Goal: Transaction & Acquisition: Purchase product/service

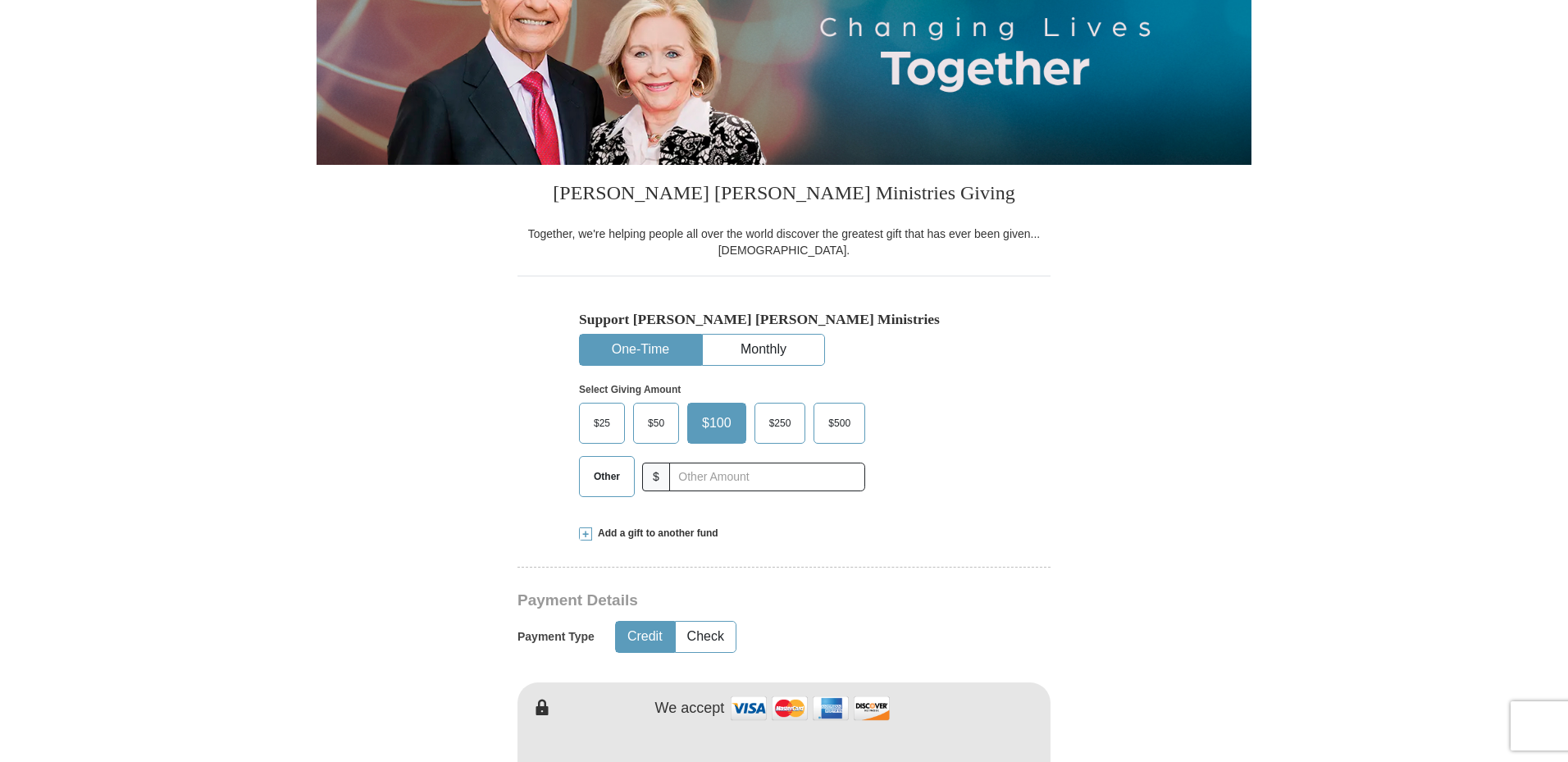
scroll to position [246, 0]
click at [720, 479] on input "text" at bounding box center [767, 477] width 182 height 29
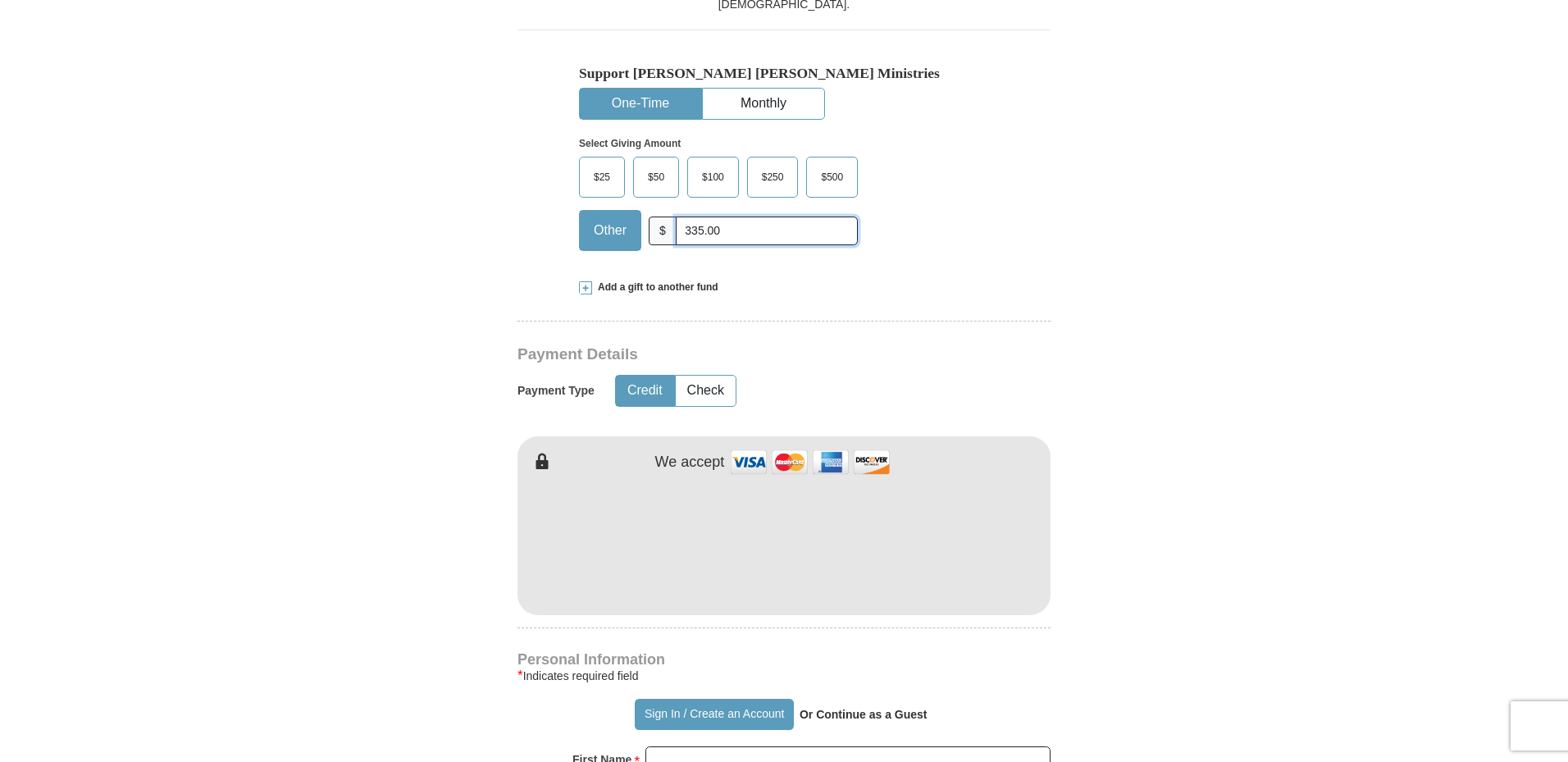
type input "335.00"
click at [638, 392] on button "Credit" at bounding box center [645, 390] width 58 height 31
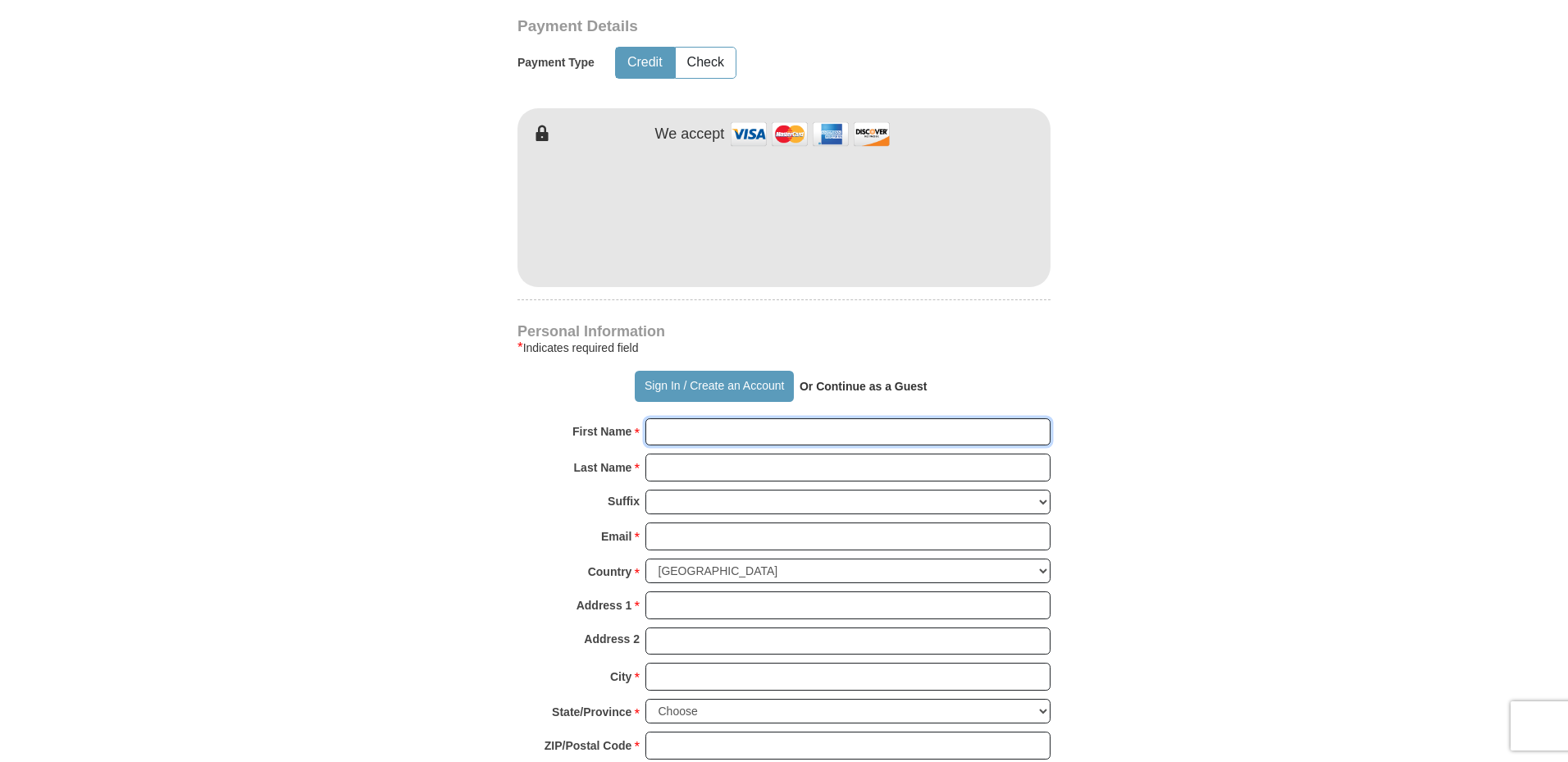
click at [725, 430] on input "First Name *" at bounding box center [848, 432] width 405 height 28
type input "[PERSON_NAME]"
click at [777, 537] on input "Email *" at bounding box center [848, 536] width 405 height 28
type input "[EMAIL_ADDRESS][DOMAIN_NAME]"
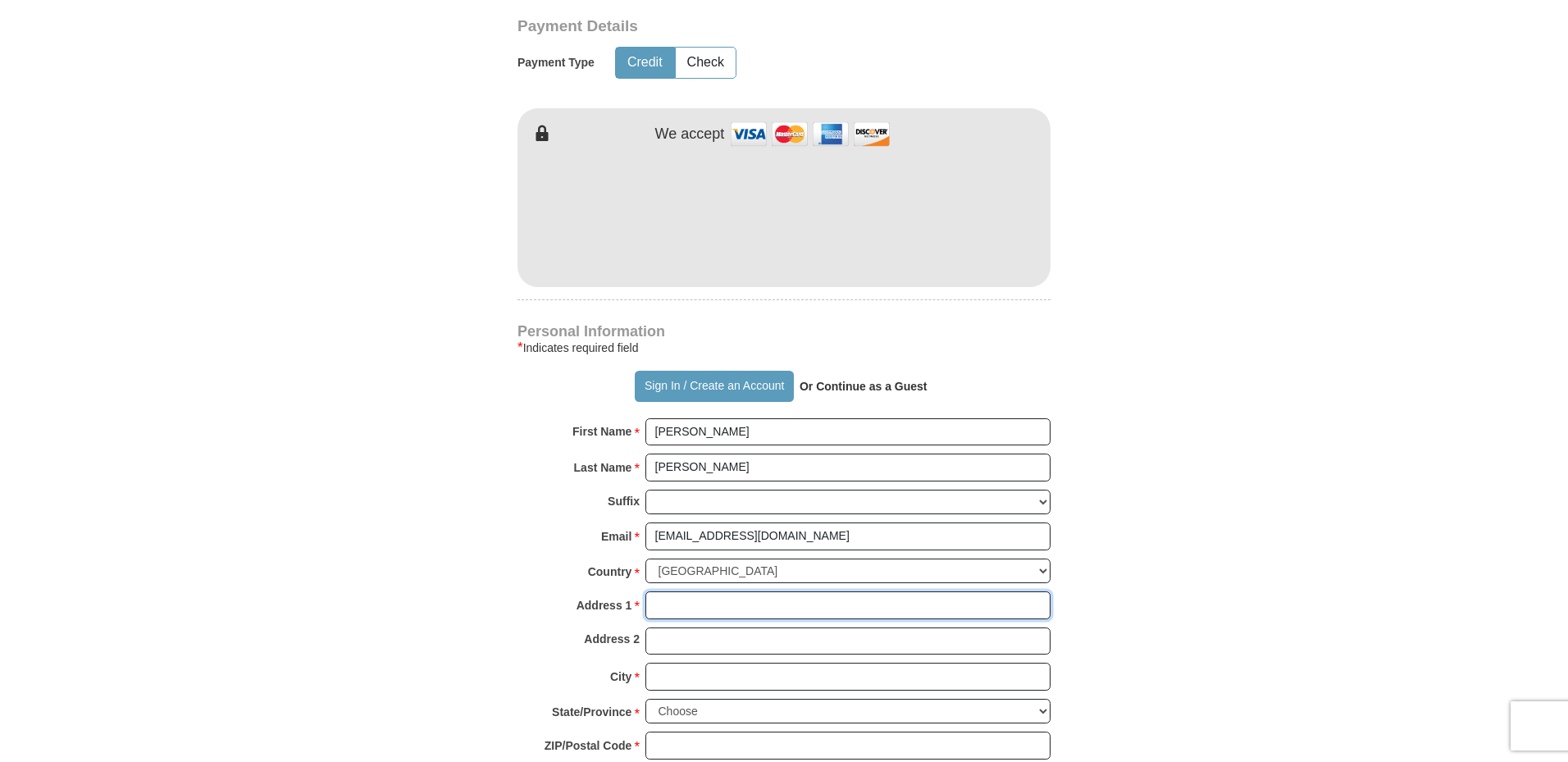
type input "[STREET_ADDRESS]"
type input "[PERSON_NAME]"
select select "CO"
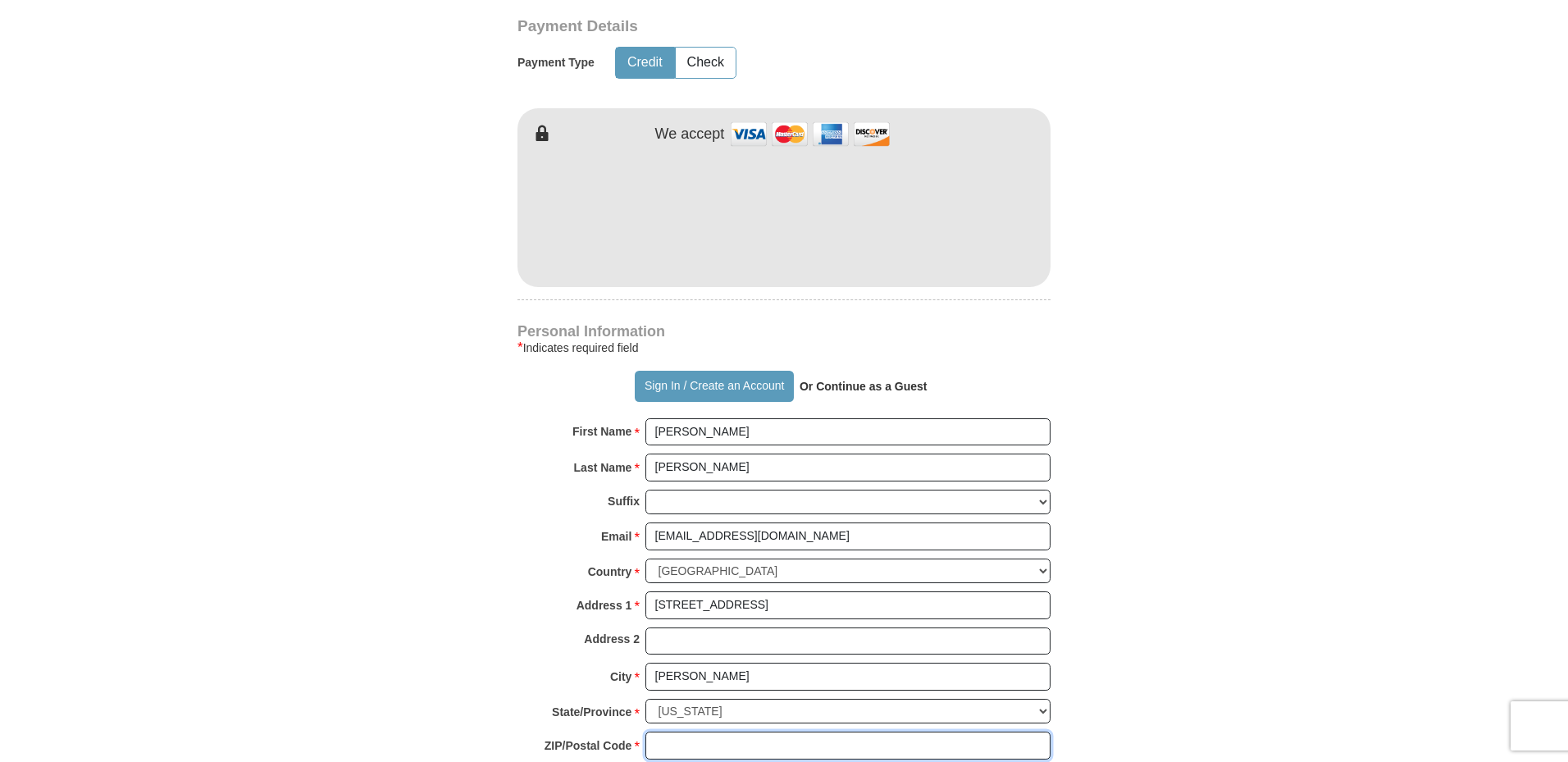
type input "80134"
type input "3038705170"
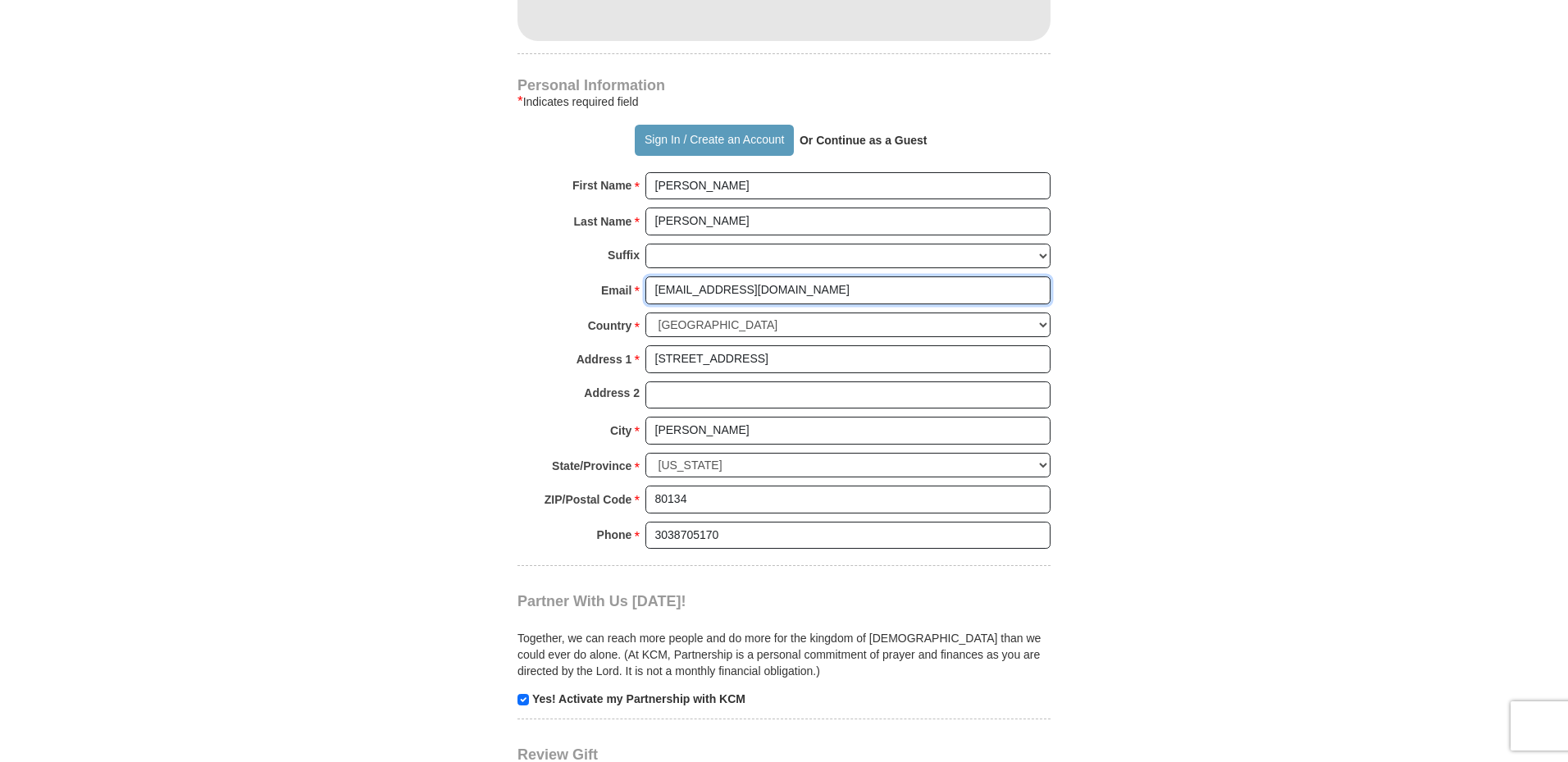
scroll to position [1394, 0]
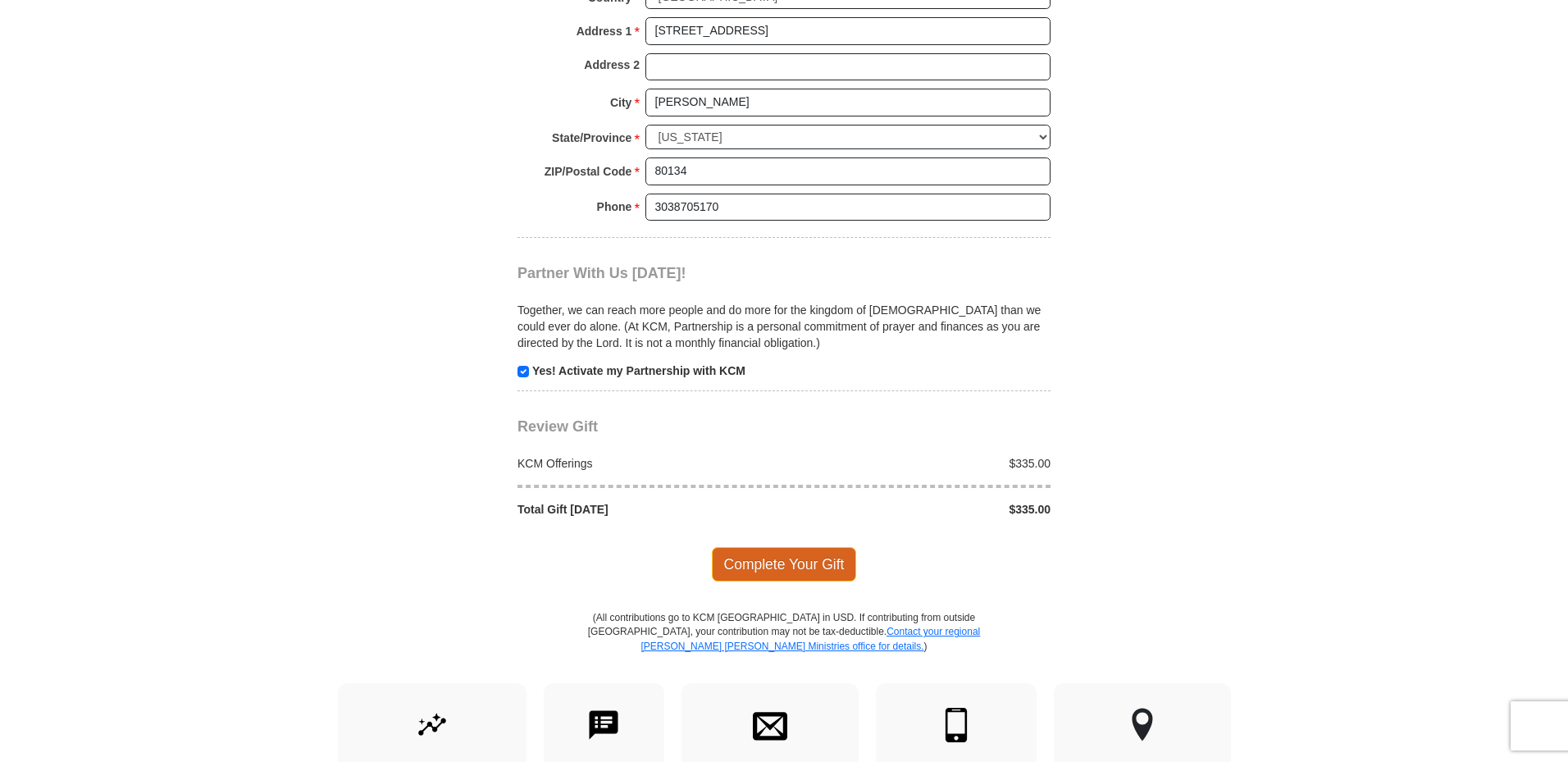
click at [785, 559] on span "Complete Your Gift" at bounding box center [785, 564] width 145 height 34
